Goal: Transaction & Acquisition: Obtain resource

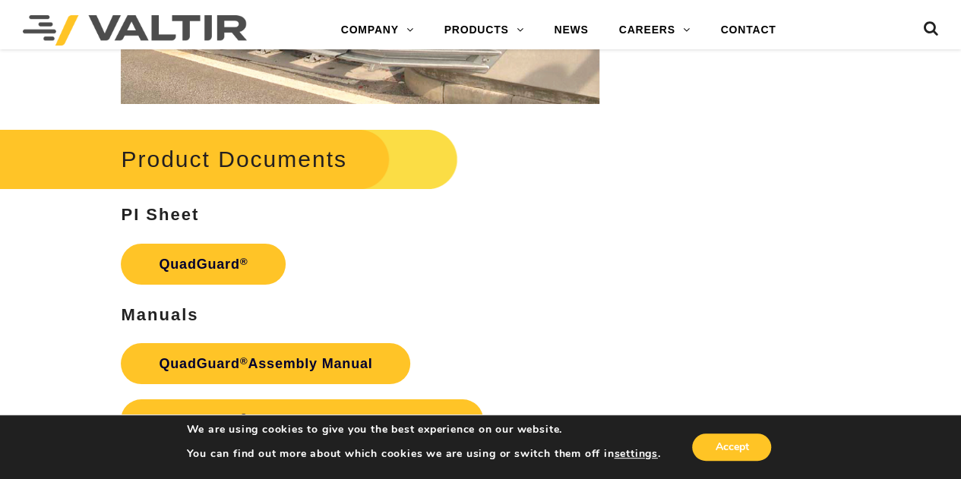
scroll to position [2735, 0]
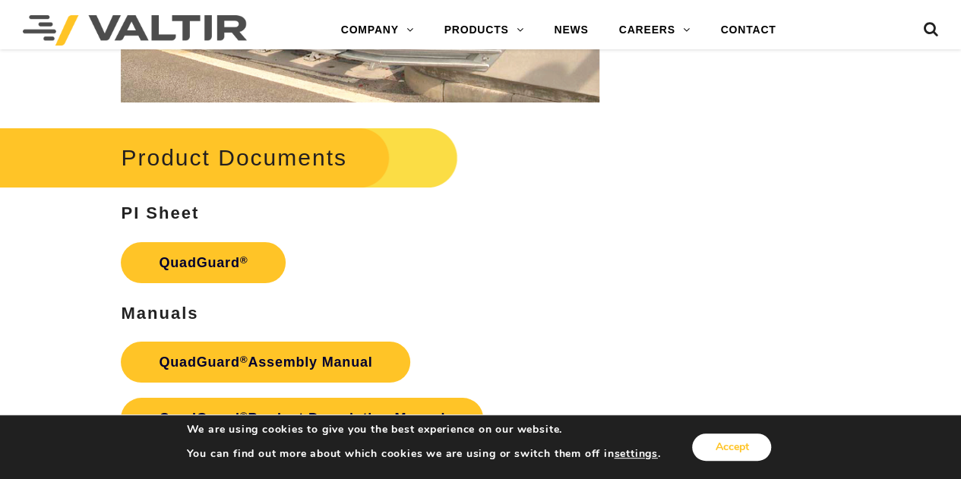
click at [742, 440] on button "Accept" at bounding box center [731, 447] width 79 height 27
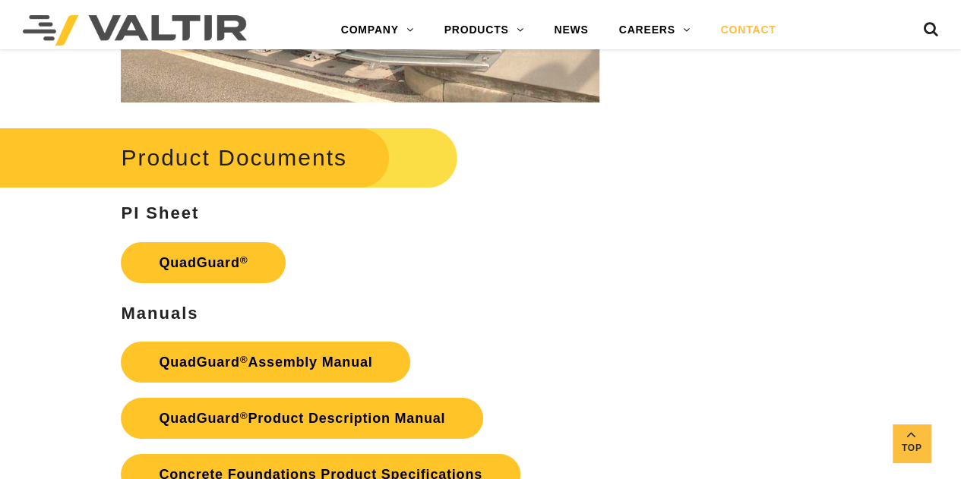
click at [756, 34] on link "CONTACT" at bounding box center [748, 30] width 86 height 30
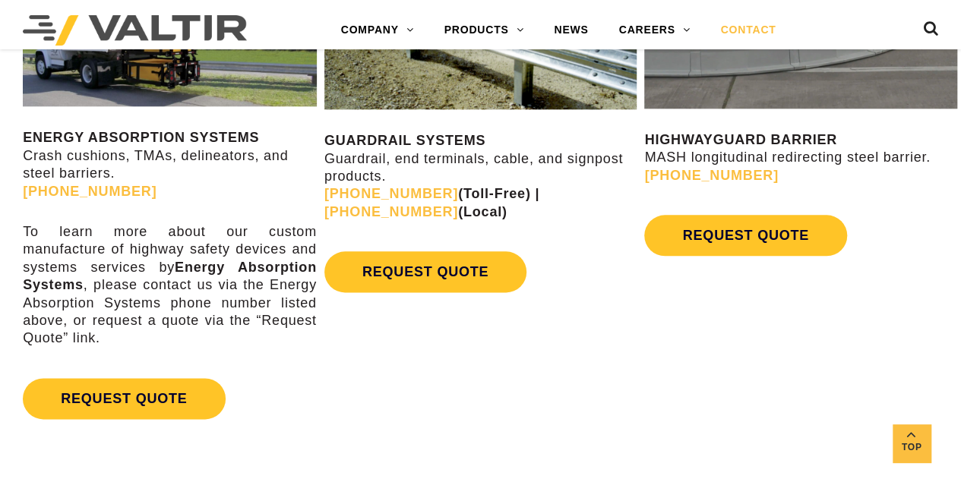
scroll to position [836, 0]
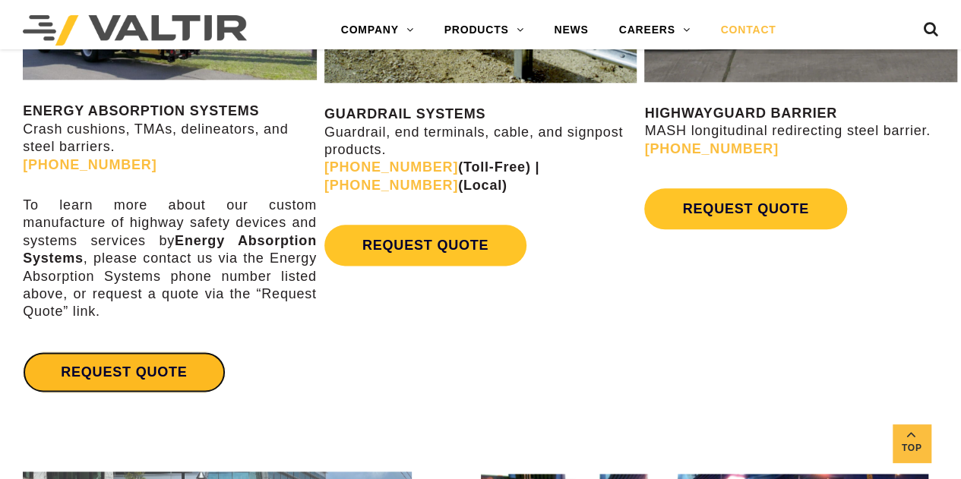
click at [149, 373] on link "REQUEST QUOTE" at bounding box center [124, 372] width 202 height 41
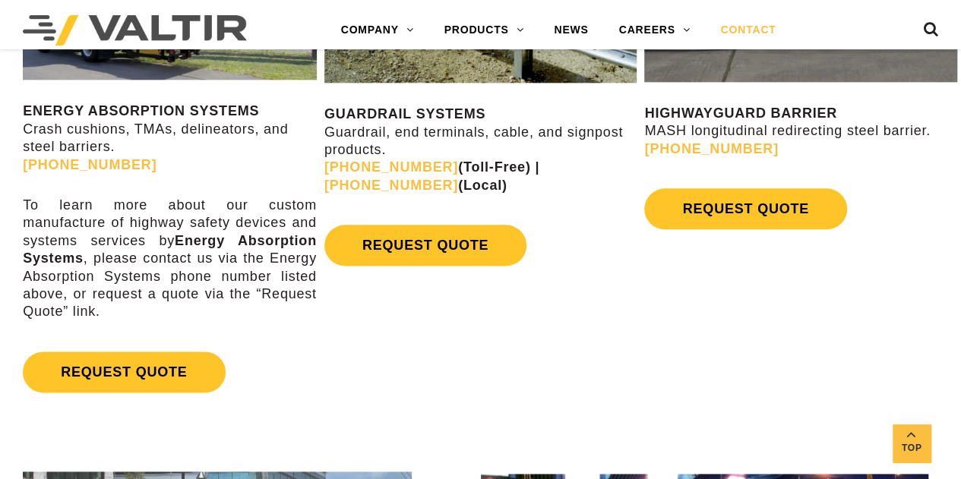
click at [631, 178] on p "GUARDRAIL SYSTEMS Guardrail, end terminals, cable, and signpost products. (888)…" at bounding box center [480, 150] width 313 height 89
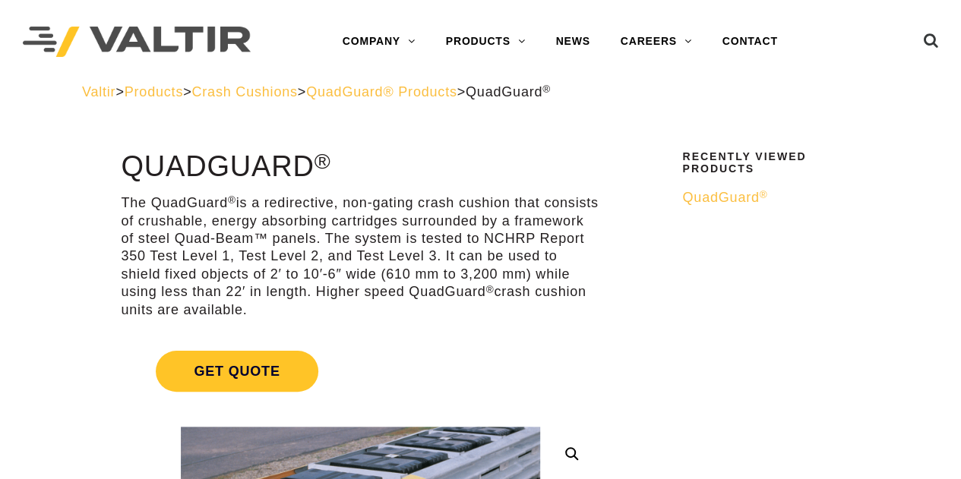
click at [179, 203] on p "The QuadGuard ® is a redirective, non-gating crash cushion that consists of cru…" at bounding box center [360, 257] width 479 height 125
click at [738, 40] on link "CONTACT" at bounding box center [750, 42] width 86 height 30
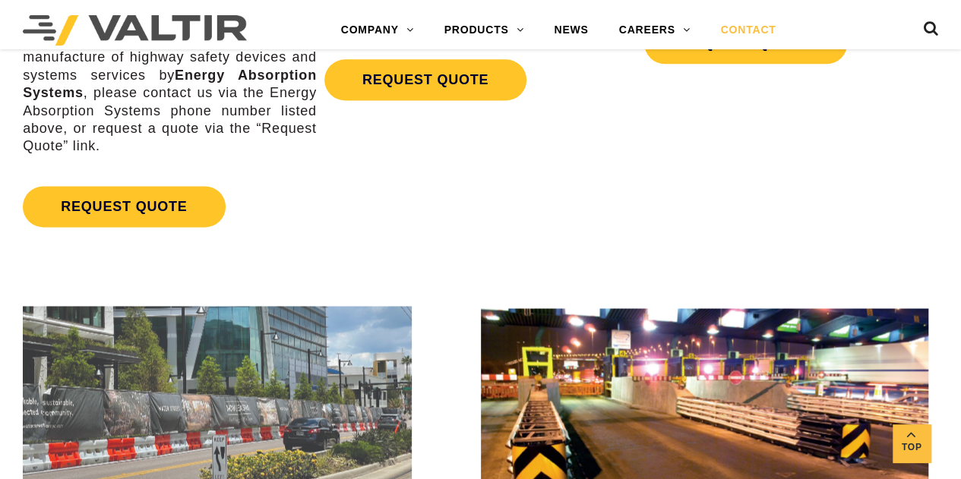
scroll to position [988, 0]
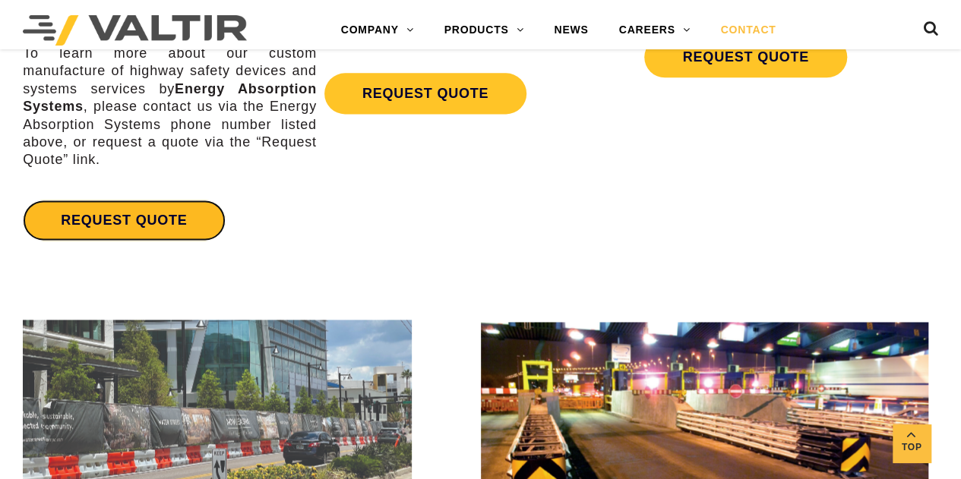
click at [132, 229] on link "REQUEST QUOTE" at bounding box center [124, 220] width 202 height 41
click at [150, 229] on link "REQUEST QUOTE" at bounding box center [124, 220] width 202 height 41
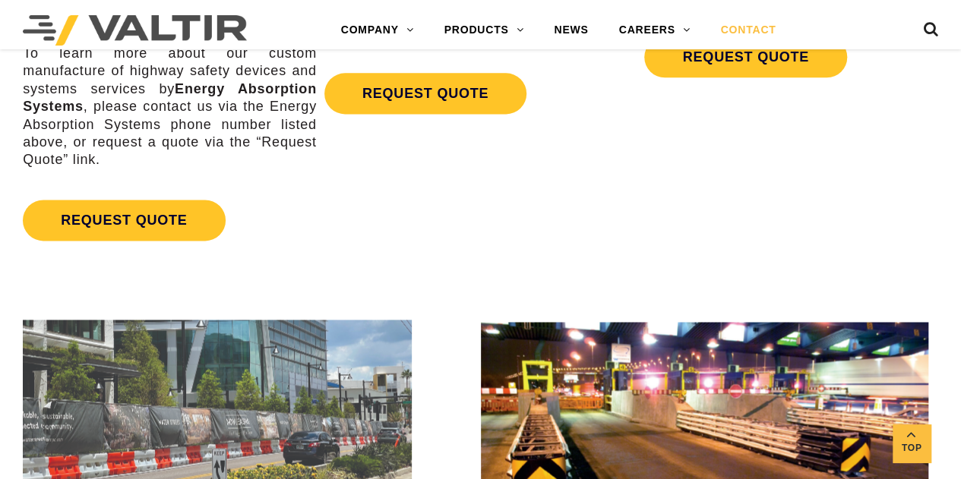
click at [695, 202] on div "ENERGY ABSORPTION SYSTEMS Crash cushions, TMAs, delineators, and steel barriers…" at bounding box center [480, 12] width 961 height 533
